Goal: Information Seeking & Learning: Learn about a topic

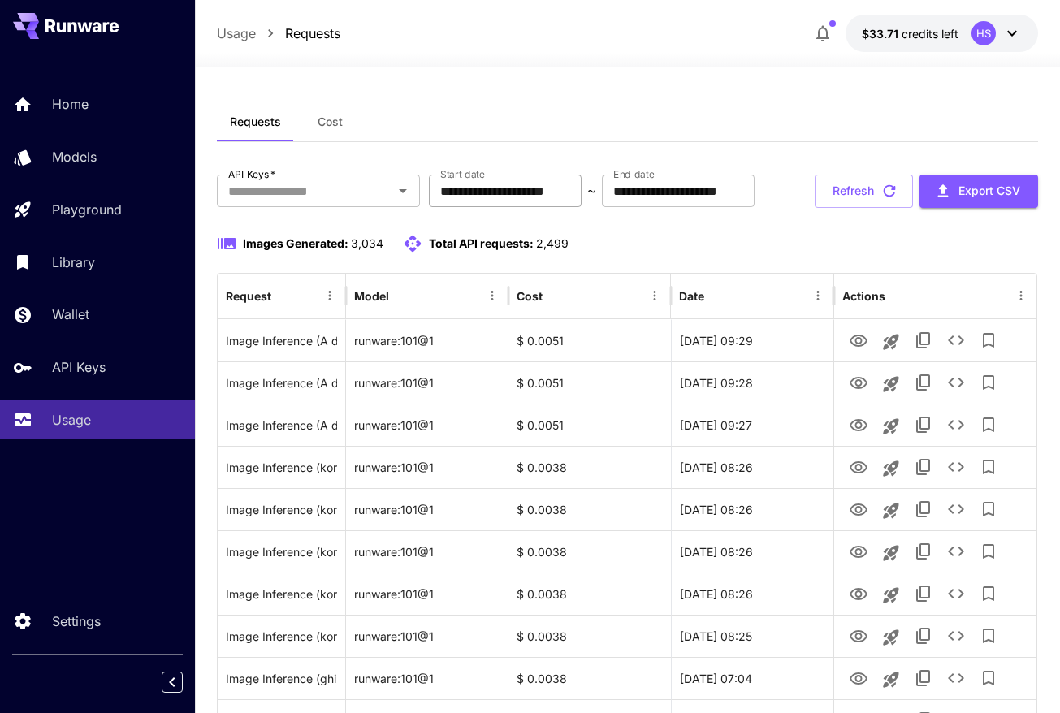
scroll to position [87, 0]
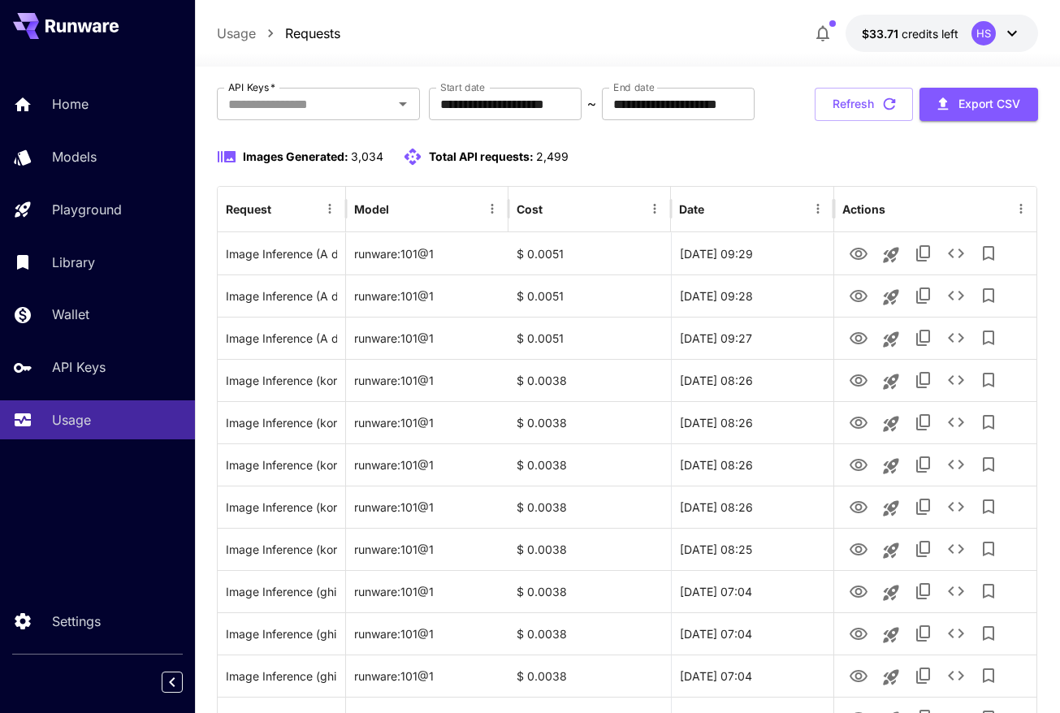
click at [821, 155] on div "Images Generated: 3,034 Total API requests: 2,499" at bounding box center [628, 156] width 822 height 19
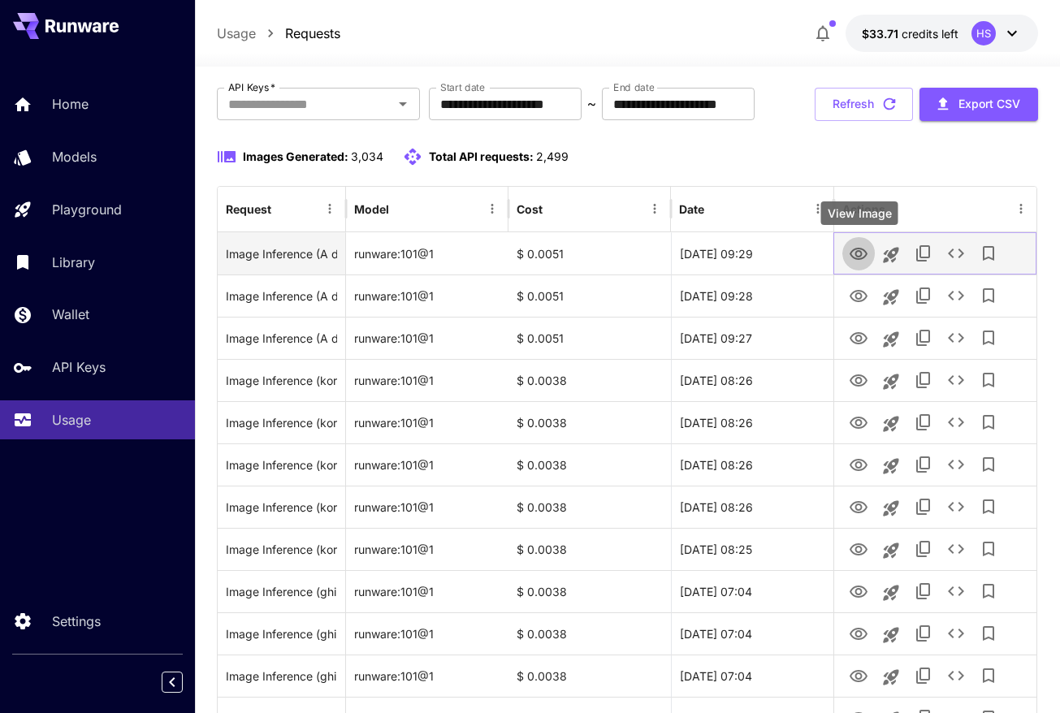
click at [852, 259] on icon "View Image" at bounding box center [858, 254] width 19 height 19
click at [952, 250] on icon "See details" at bounding box center [956, 254] width 16 height 10
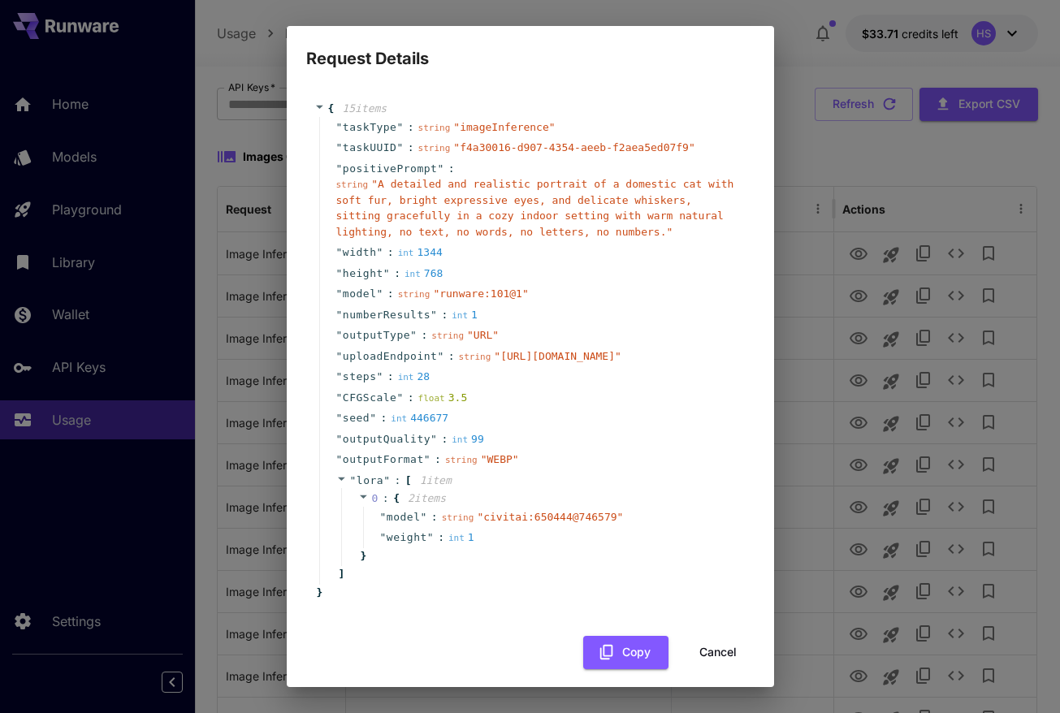
click at [857, 148] on div "Request Details { 15 item s " taskType " : string " imageInference " " taskUUID…" at bounding box center [530, 356] width 1060 height 713
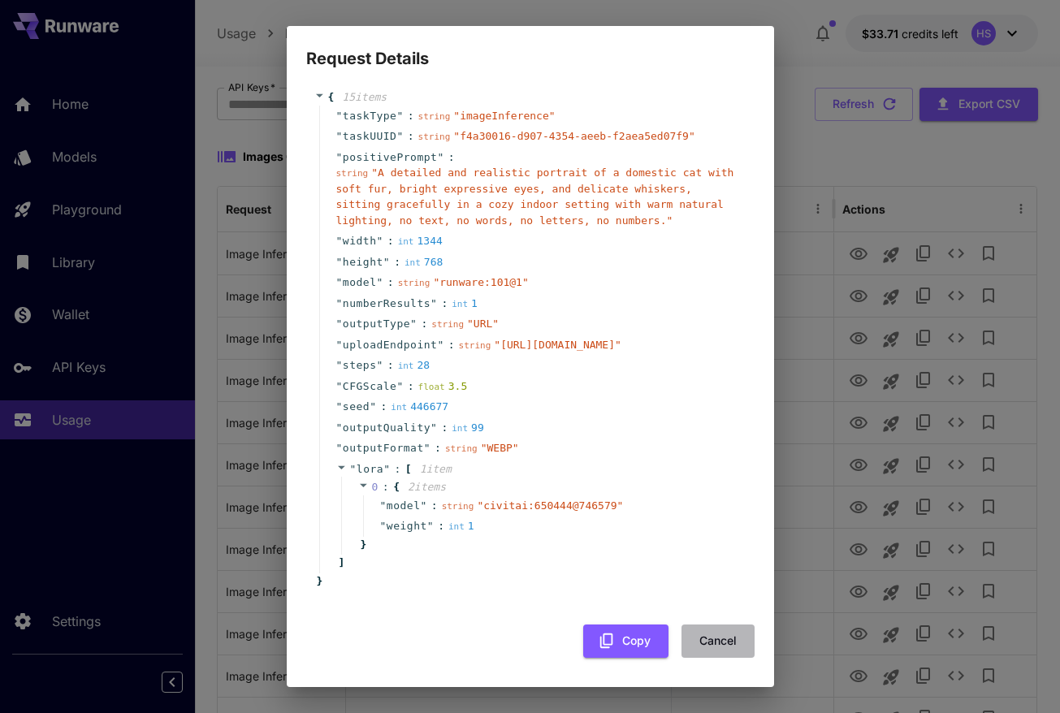
click at [709, 637] on button "Cancel" at bounding box center [718, 641] width 73 height 33
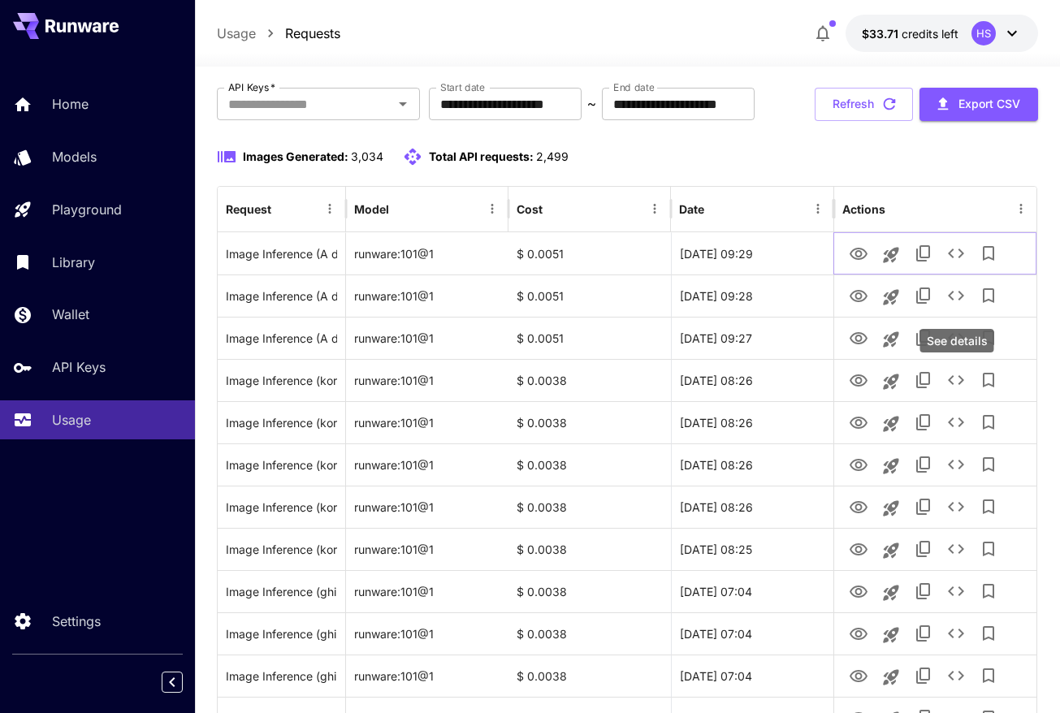
scroll to position [192, 0]
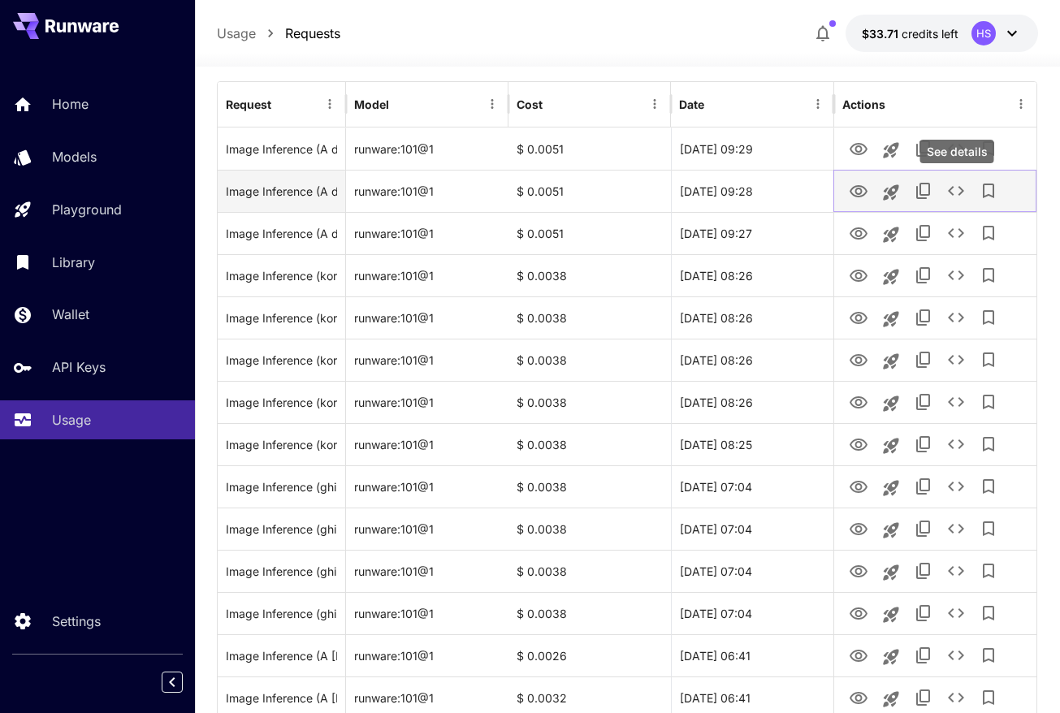
click at [953, 193] on icon "See details" at bounding box center [956, 190] width 19 height 19
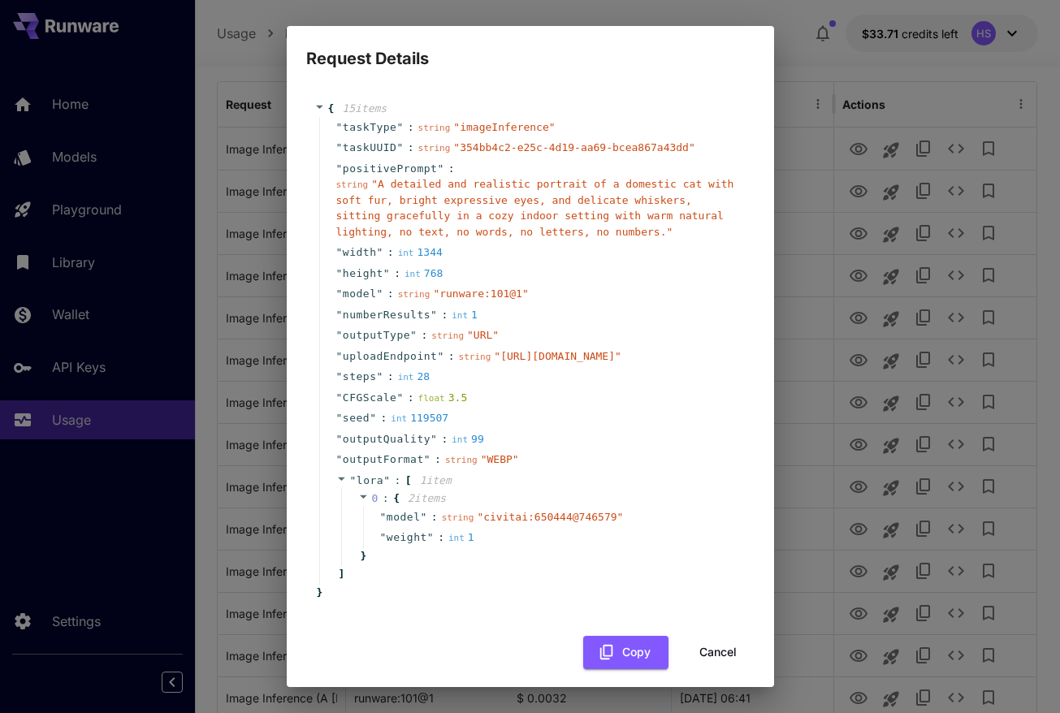
click at [873, 119] on div "Request Details { 15 item s " taskType " : string " imageInference " " taskUUID…" at bounding box center [530, 356] width 1060 height 713
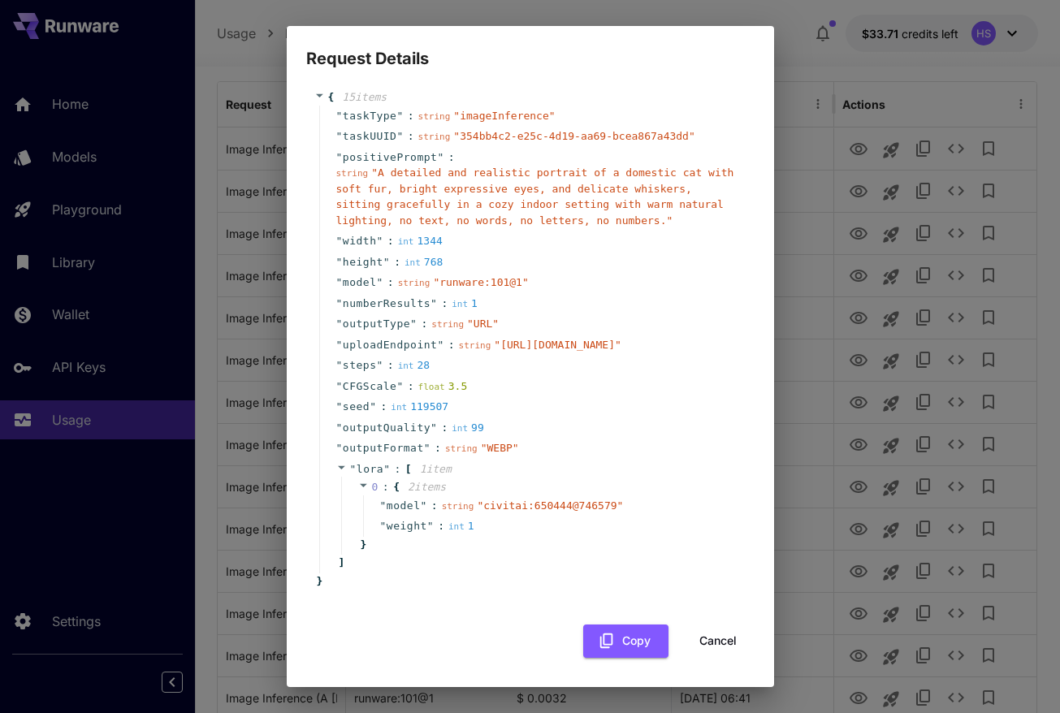
drag, startPoint x: 729, startPoint y: 639, endPoint x: 748, endPoint y: 612, distance: 33.8
click at [729, 640] on button "Cancel" at bounding box center [718, 641] width 73 height 33
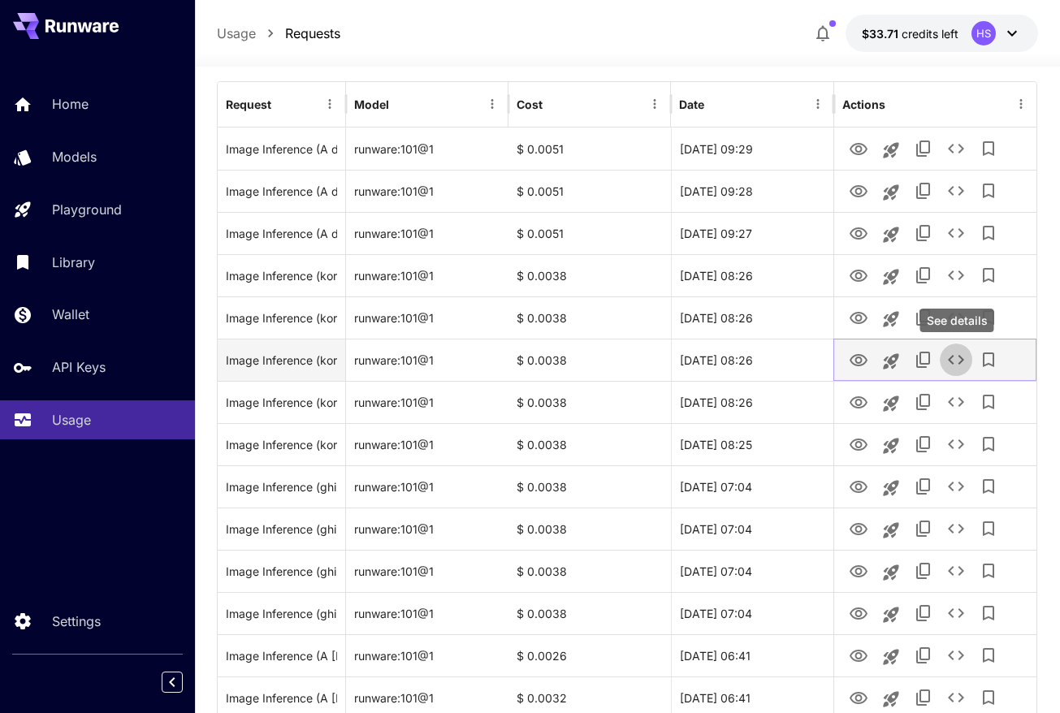
click at [960, 368] on icon "See details" at bounding box center [956, 359] width 19 height 19
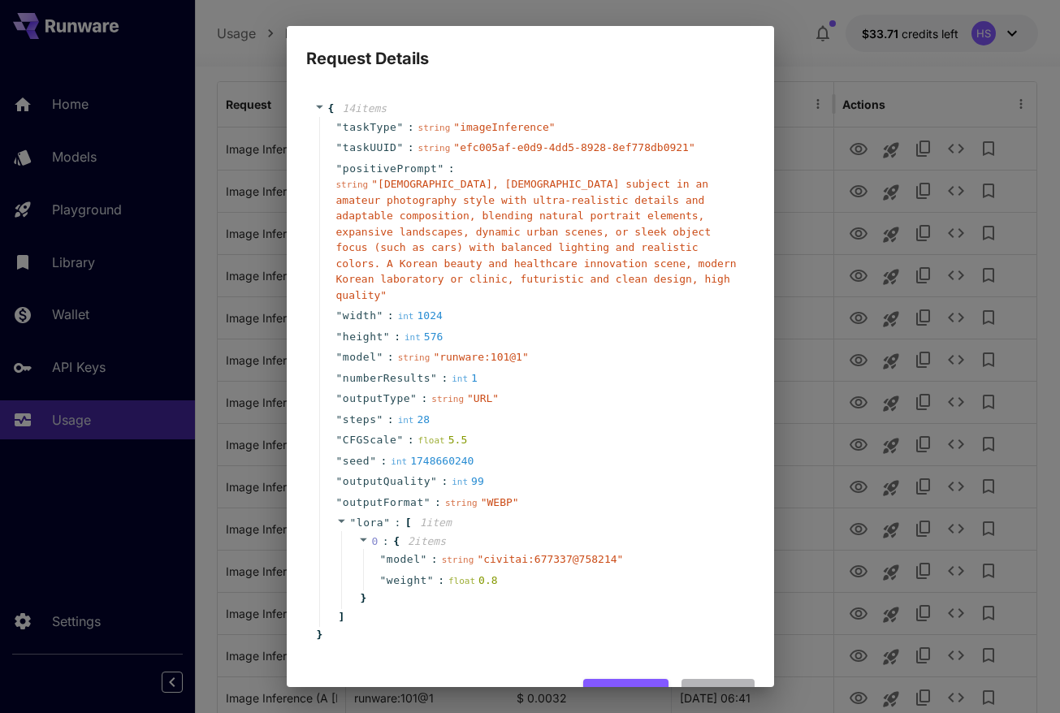
click at [720, 679] on button "Cancel" at bounding box center [718, 695] width 73 height 33
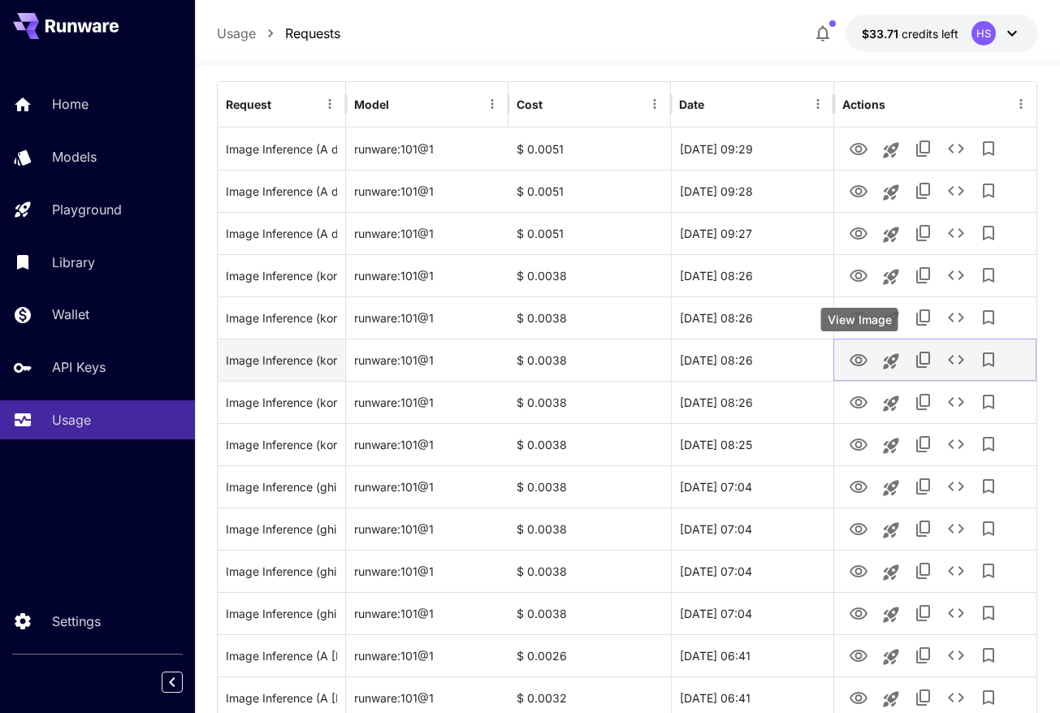
click at [856, 354] on icon "View Image" at bounding box center [859, 360] width 18 height 12
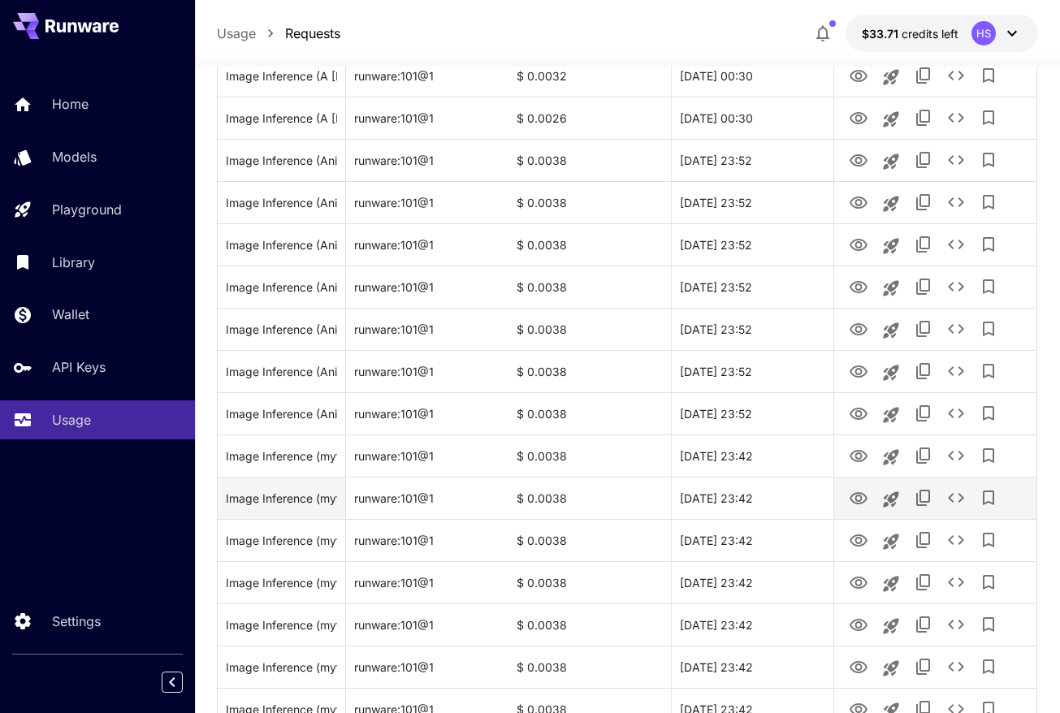
scroll to position [1342, 0]
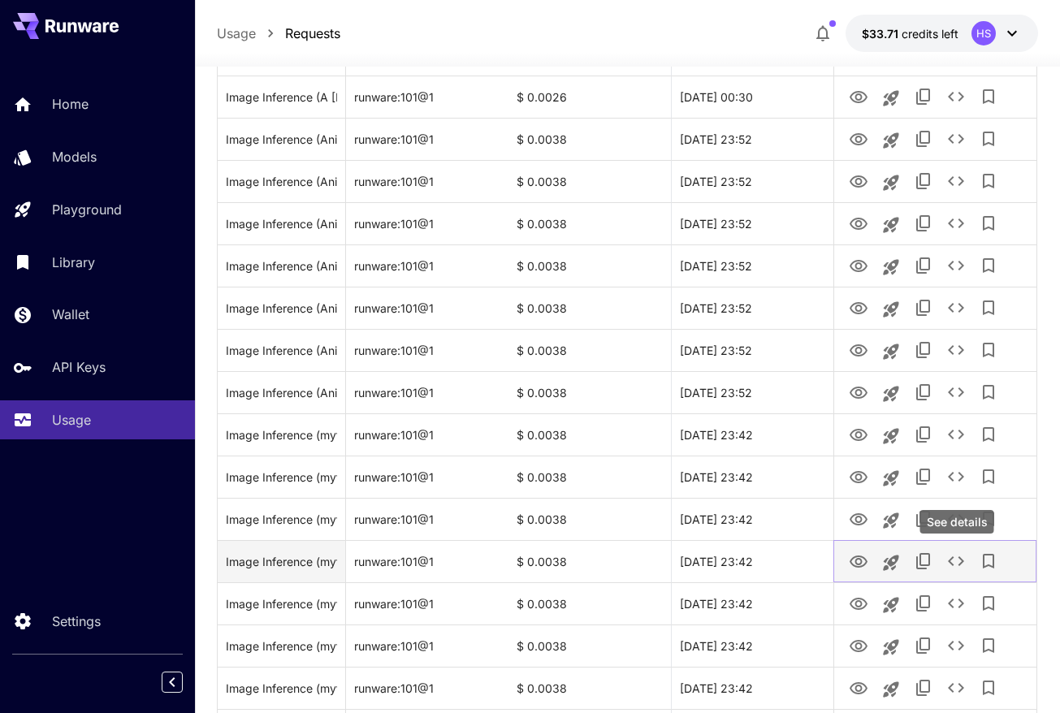
click at [965, 565] on icon "See details" at bounding box center [956, 561] width 19 height 19
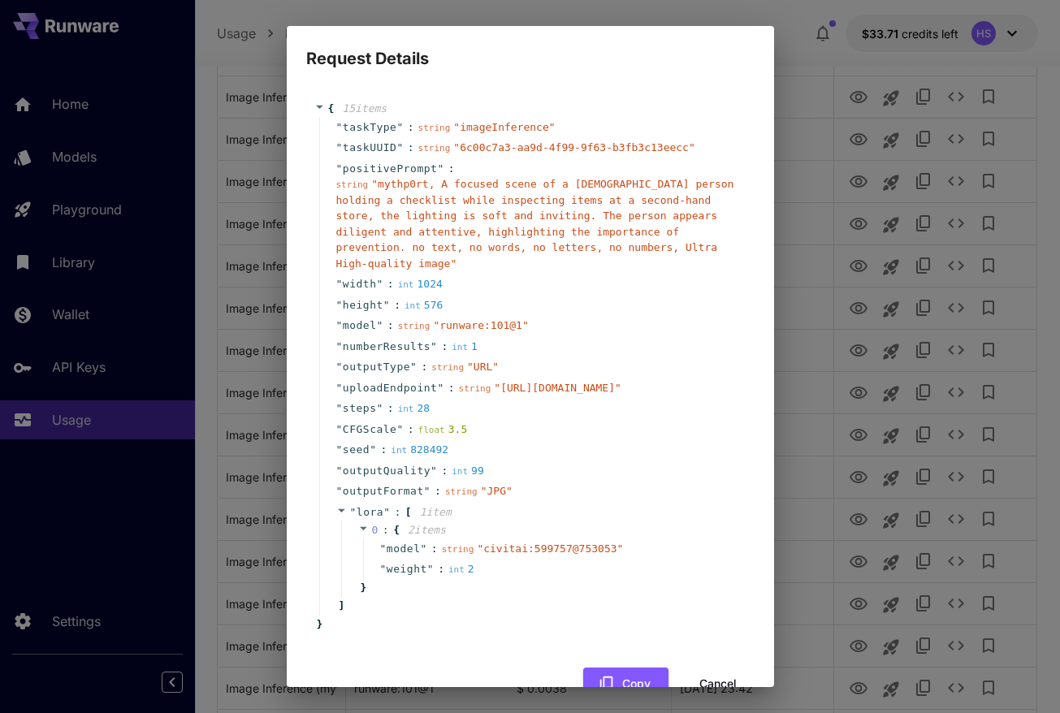
click at [812, 252] on div "Request Details { 15 item s " taskType " : string " imageInference " " taskUUID…" at bounding box center [530, 356] width 1060 height 713
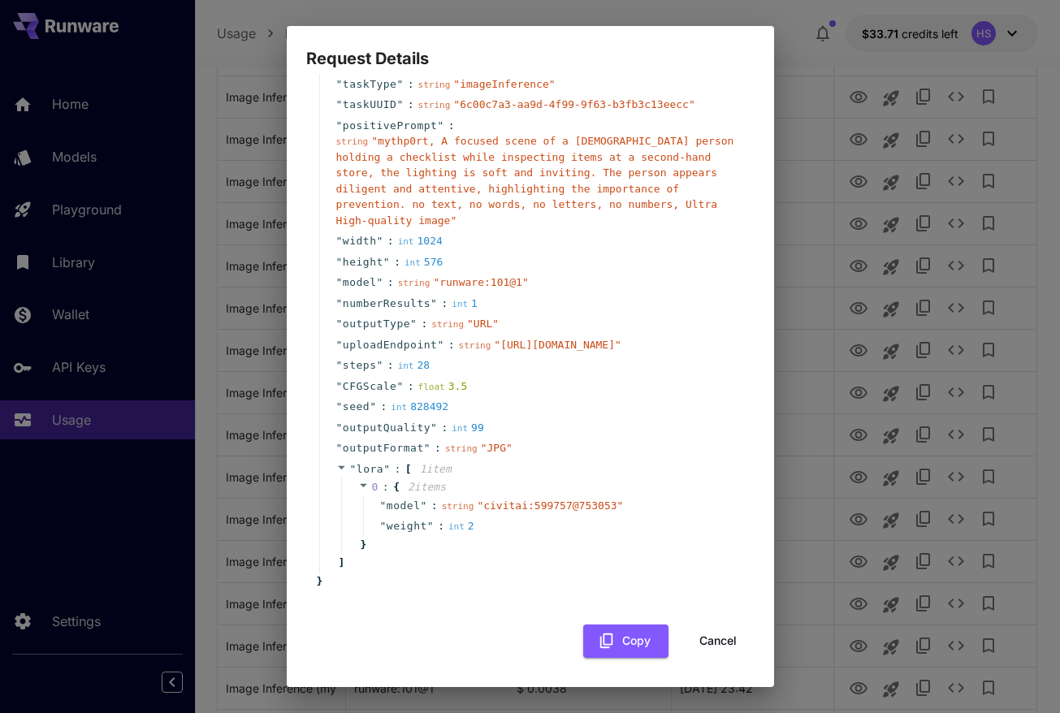
drag, startPoint x: 714, startPoint y: 641, endPoint x: 786, endPoint y: 618, distance: 75.0
click at [714, 641] on button "Cancel" at bounding box center [718, 641] width 73 height 33
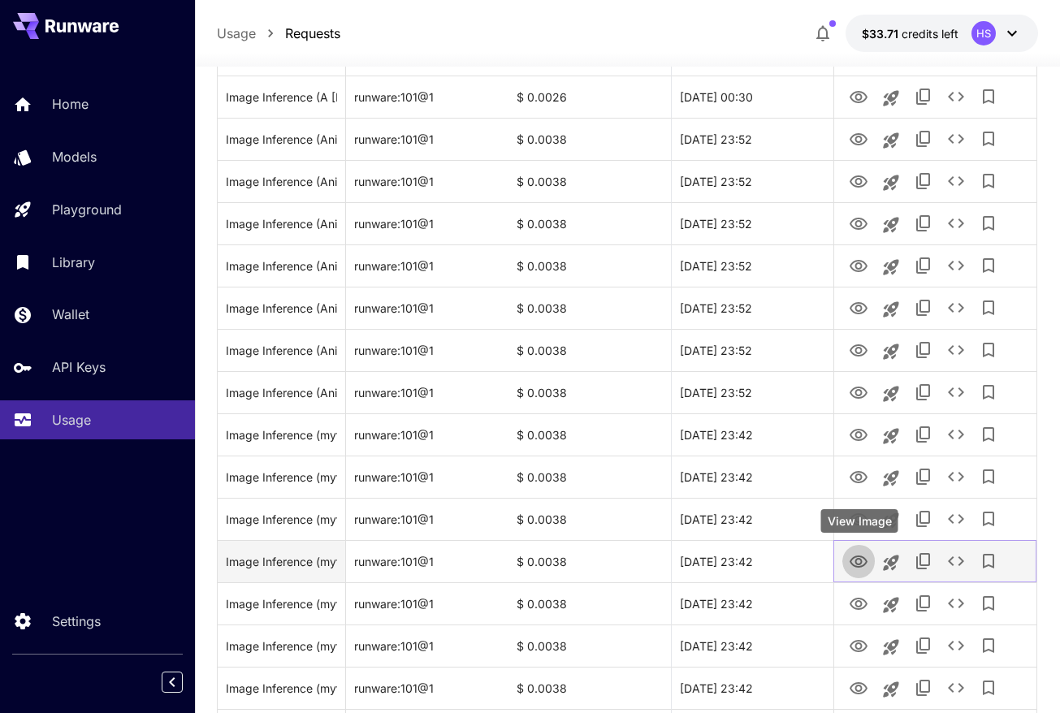
click at [864, 567] on icon "View Image" at bounding box center [858, 561] width 19 height 19
click at [954, 564] on icon "See details" at bounding box center [956, 561] width 19 height 19
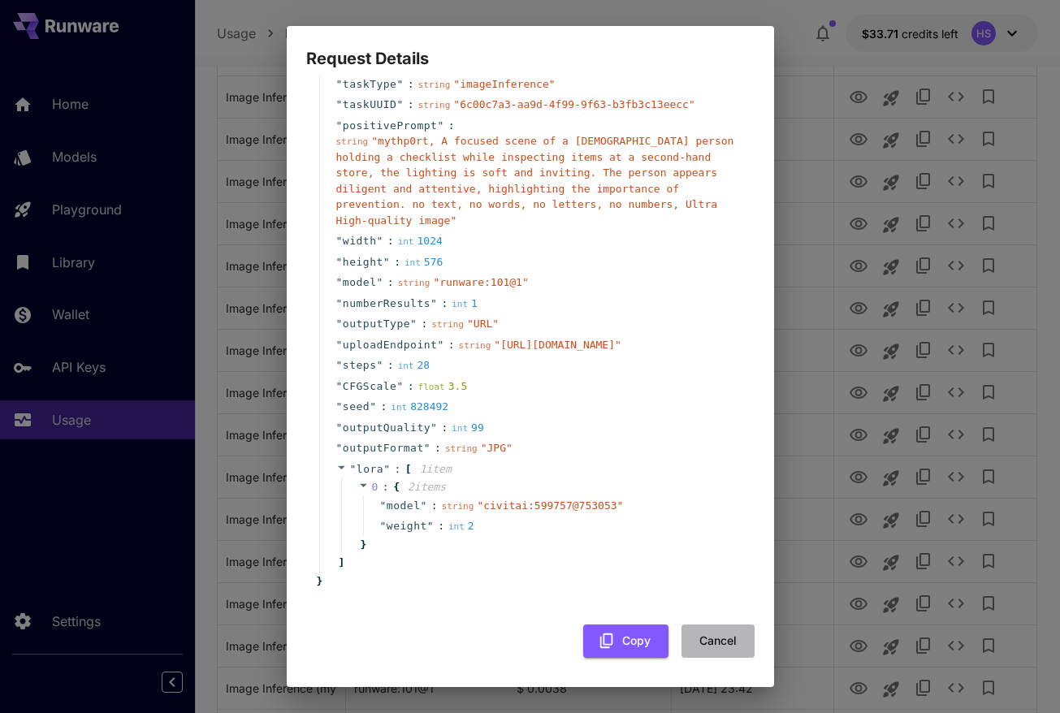
click at [716, 642] on button "Cancel" at bounding box center [718, 641] width 73 height 33
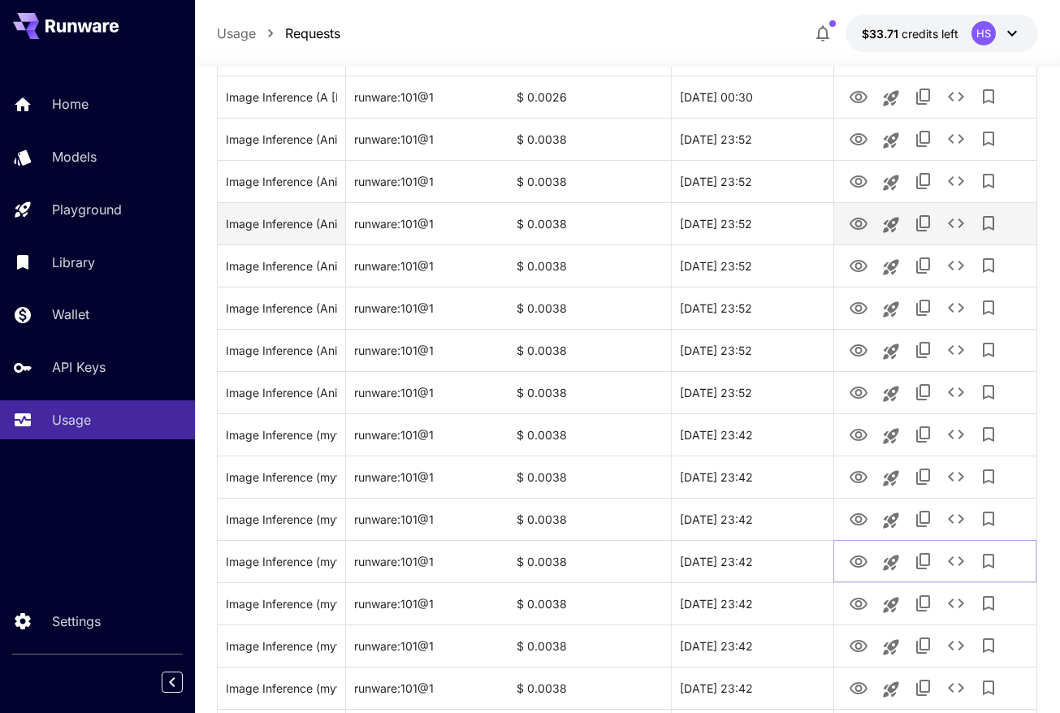
scroll to position [1384, 0]
